Goal: Find specific fact: Find contact information

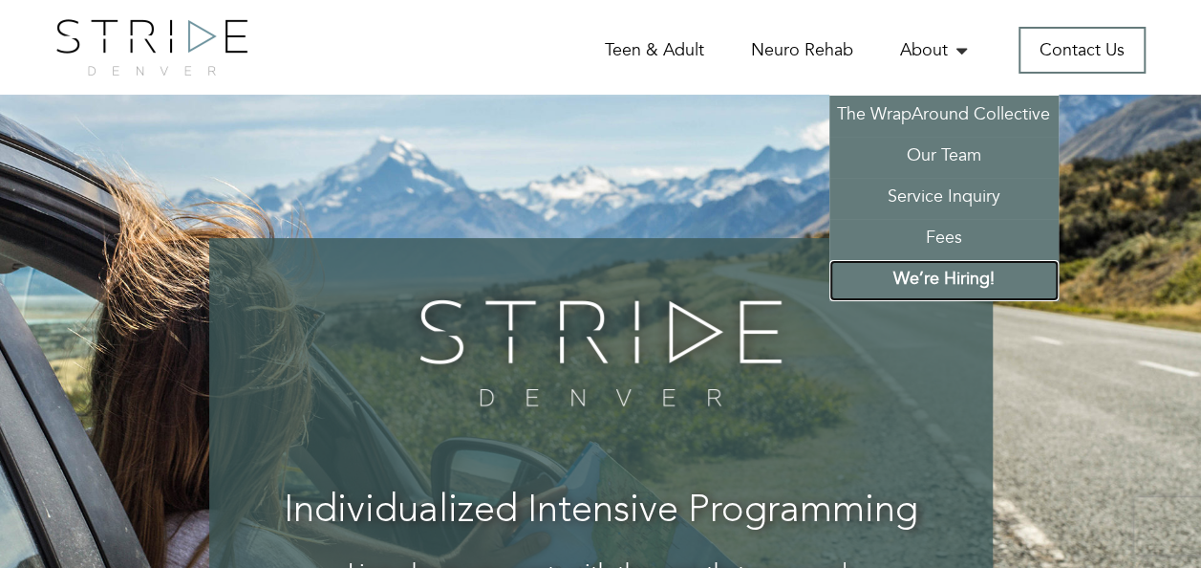
click at [919, 277] on link "We’re Hiring!" at bounding box center [943, 280] width 229 height 41
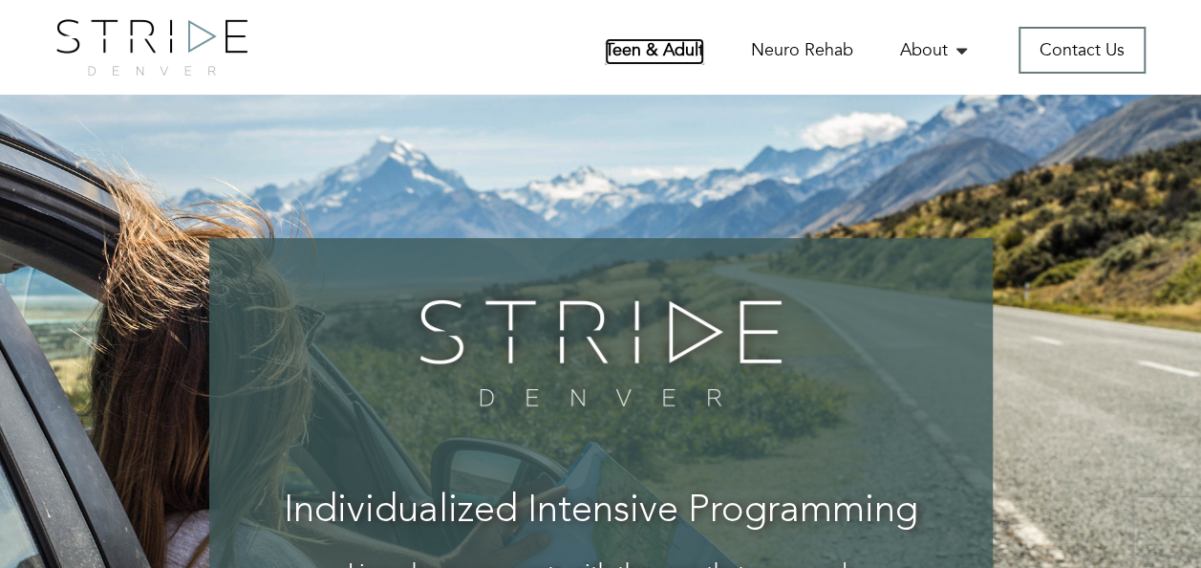
click at [647, 60] on link "Teen & Adult" at bounding box center [654, 51] width 99 height 27
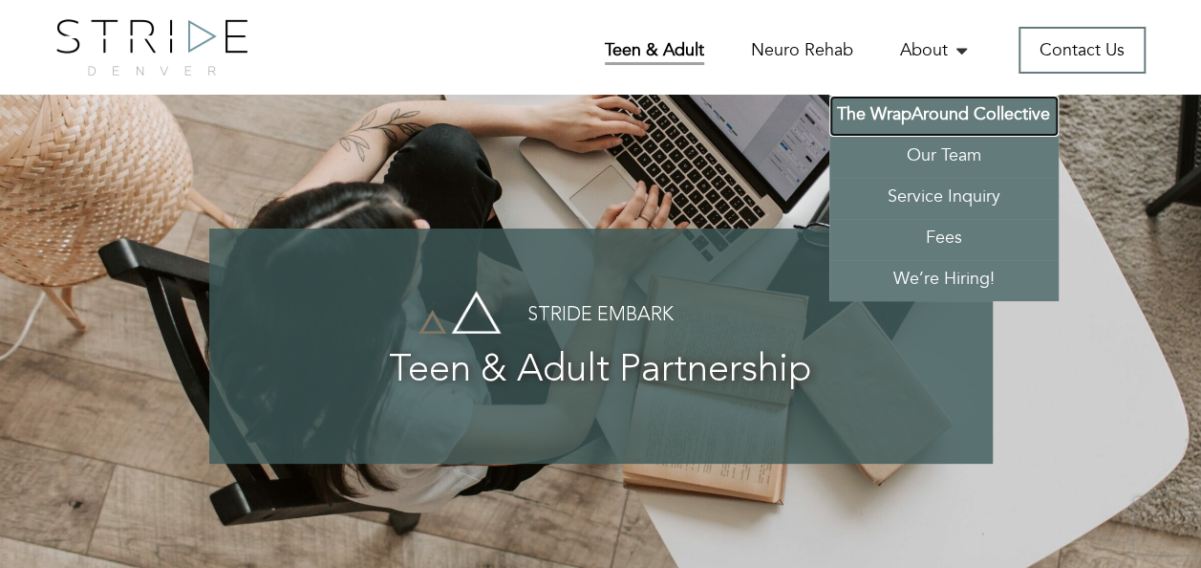
click at [929, 118] on link "The WrapAround Collective" at bounding box center [943, 116] width 229 height 41
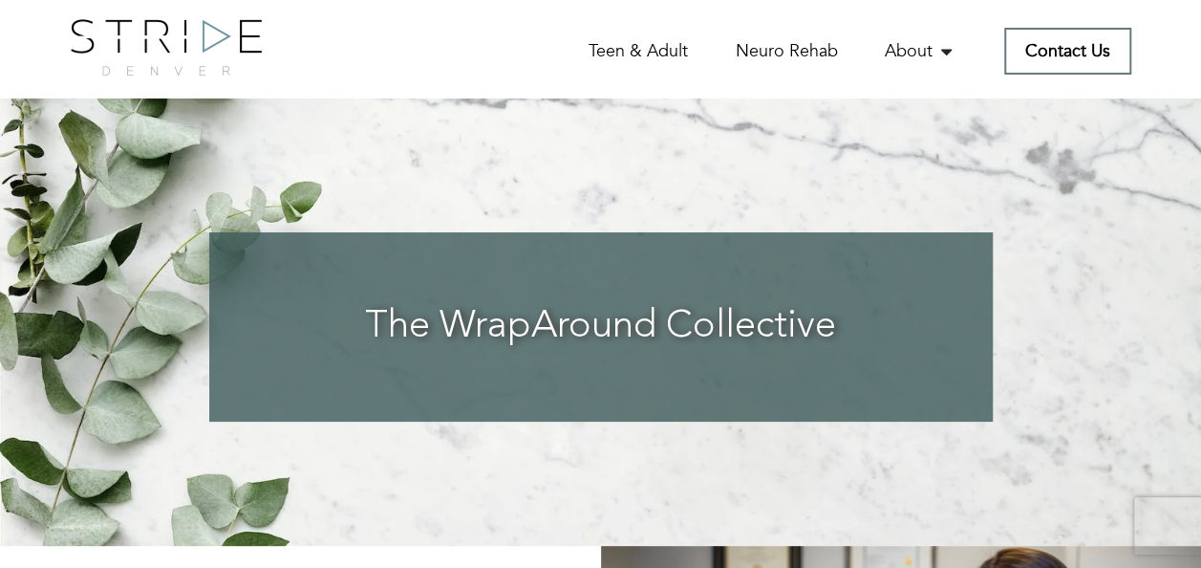
click at [1053, 44] on link "Contact Us" at bounding box center [1067, 51] width 127 height 47
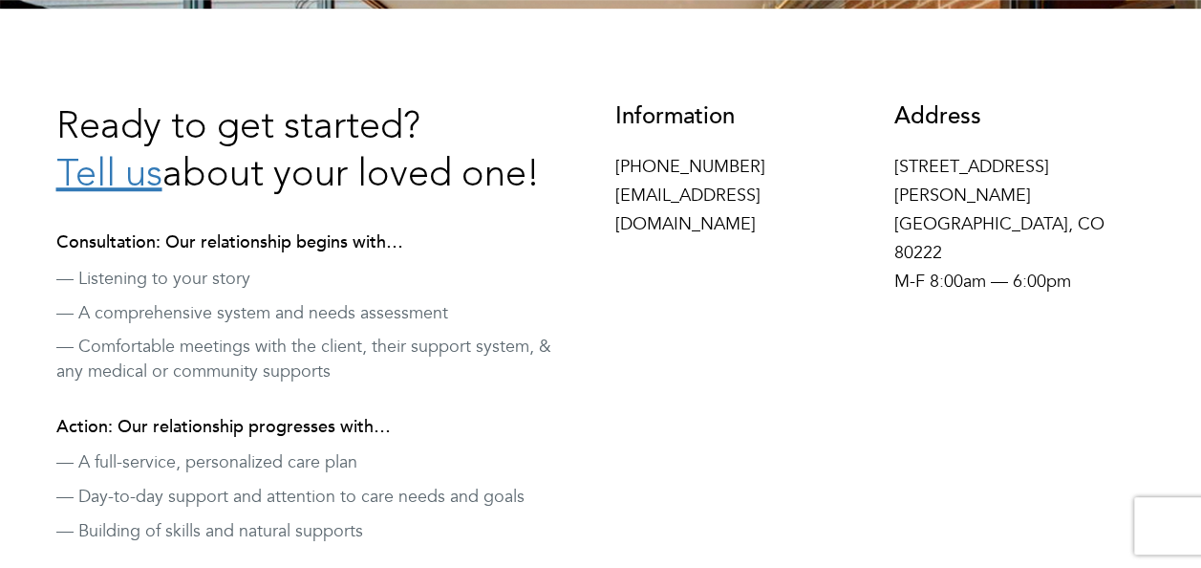
scroll to position [582, 0]
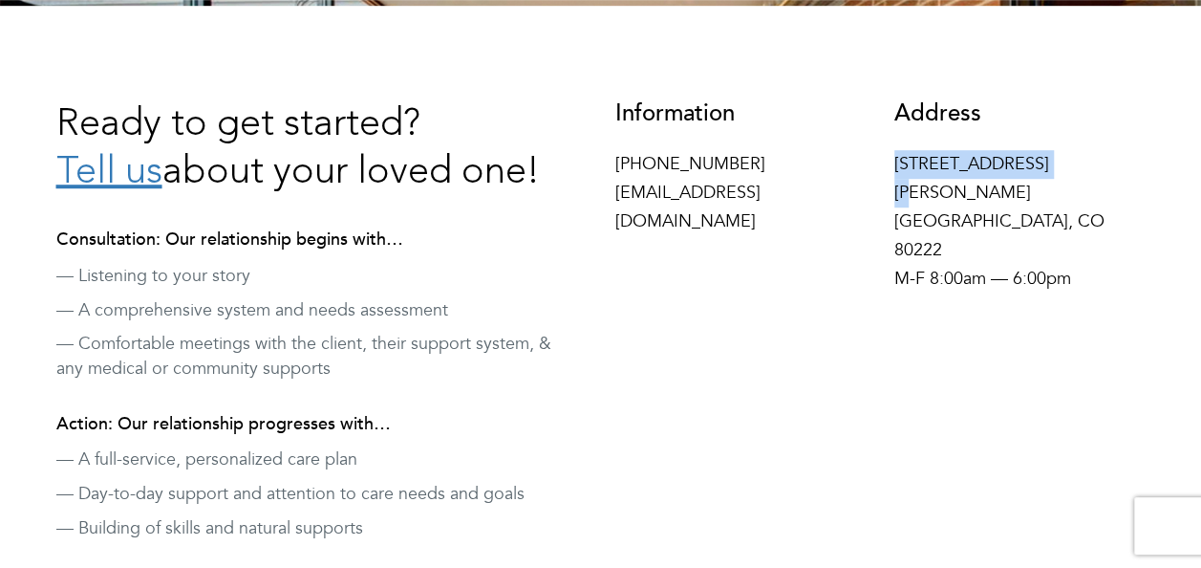
drag, startPoint x: 895, startPoint y: 168, endPoint x: 1040, endPoint y: 164, distance: 144.3
click at [1040, 164] on p "4155 E Jewell Ave #716 Denver, CO 80222 M-F 8:00am — 6:00pm" at bounding box center [1019, 221] width 251 height 143
copy p "4155 E Jewell Ave"
